Goal: Find specific page/section: Find specific page/section

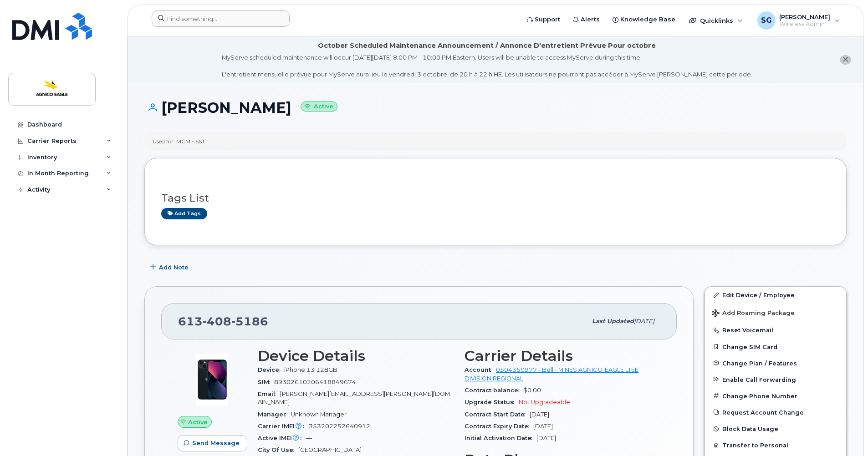
scroll to position [182, 0]
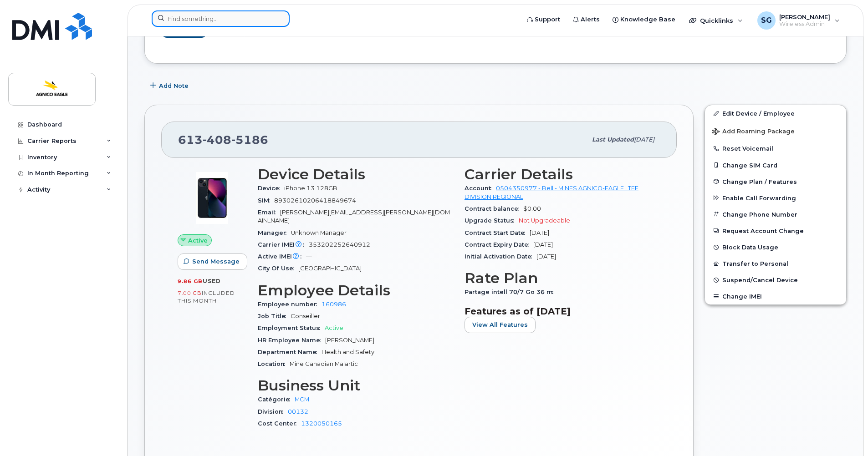
click at [264, 17] on input at bounding box center [221, 18] width 138 height 16
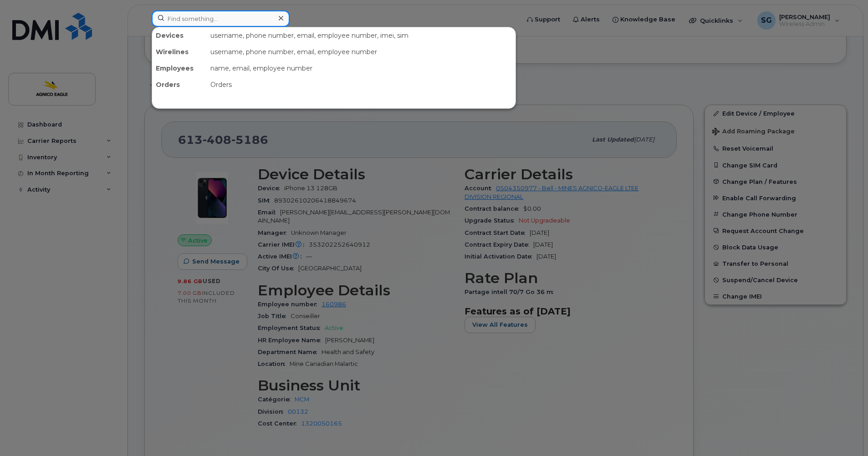
paste input "[PHONE_NUMBER]"
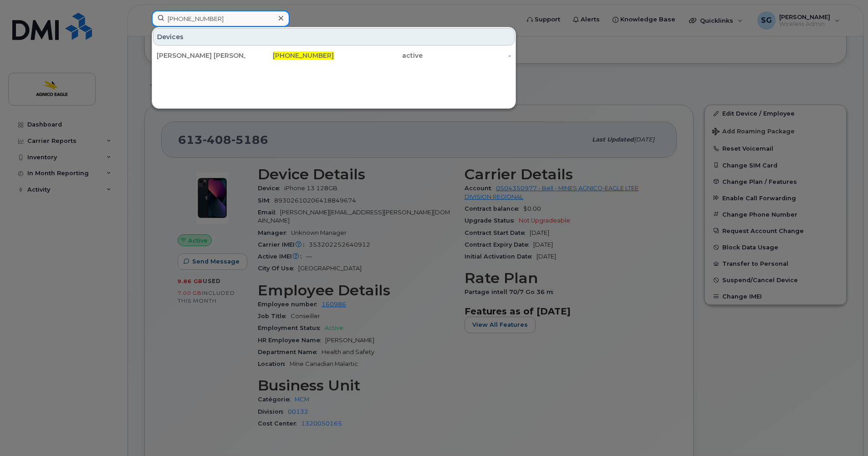
type input "[PHONE_NUMBER]"
drag, startPoint x: 280, startPoint y: 18, endPoint x: 275, endPoint y: 18, distance: 5.0
click at [280, 18] on icon at bounding box center [281, 18] width 5 height 7
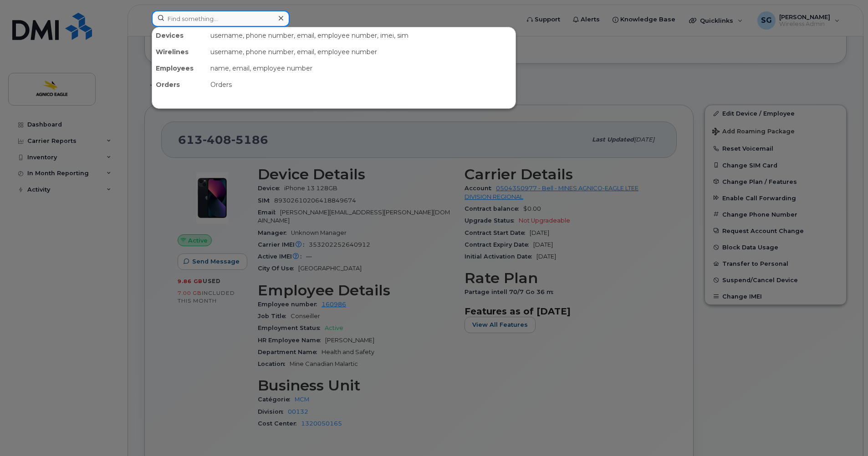
click at [259, 18] on input at bounding box center [221, 18] width 138 height 16
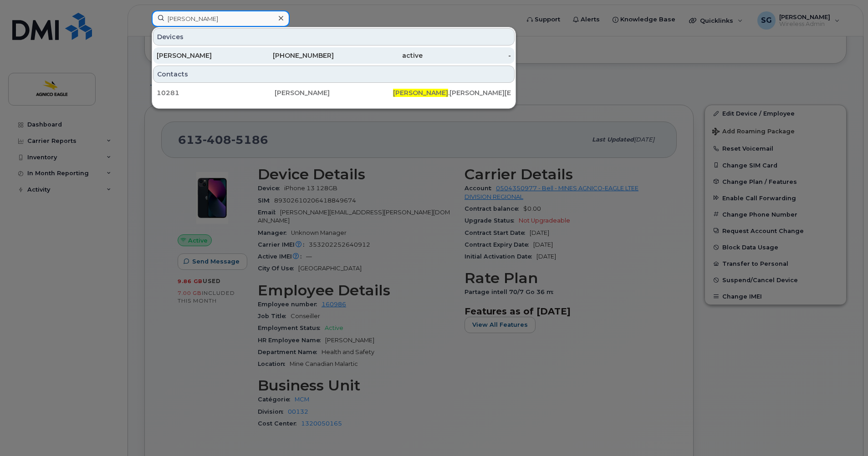
type input "[PERSON_NAME]"
click at [288, 56] on div "[PHONE_NUMBER]" at bounding box center [289, 55] width 89 height 9
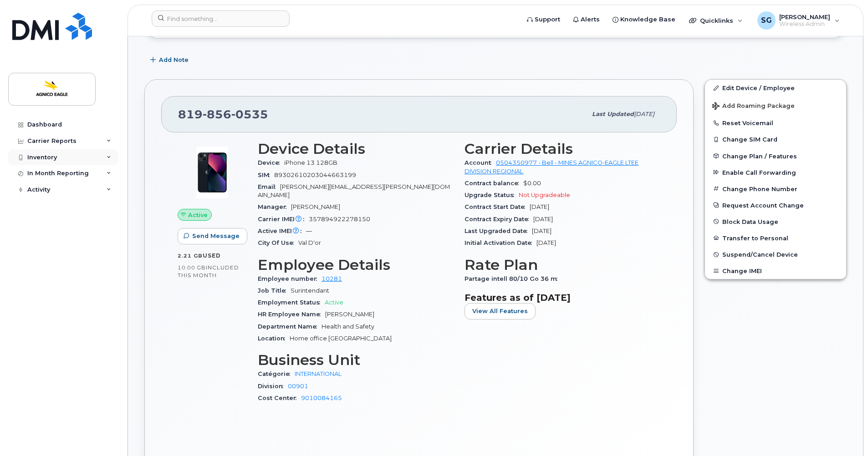
scroll to position [182, 0]
